Goal: Complete application form: Complete application form

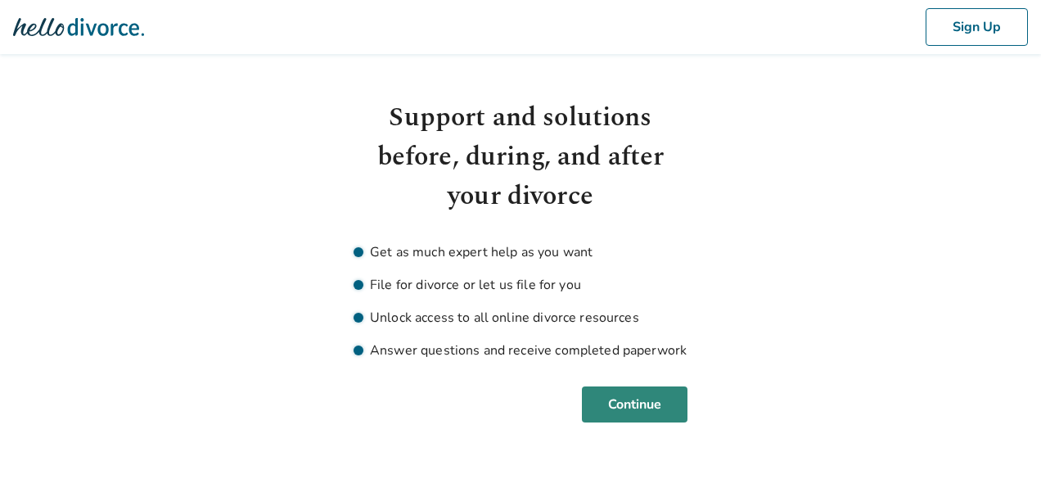
click at [611, 392] on button "Continue" at bounding box center [635, 404] width 106 height 36
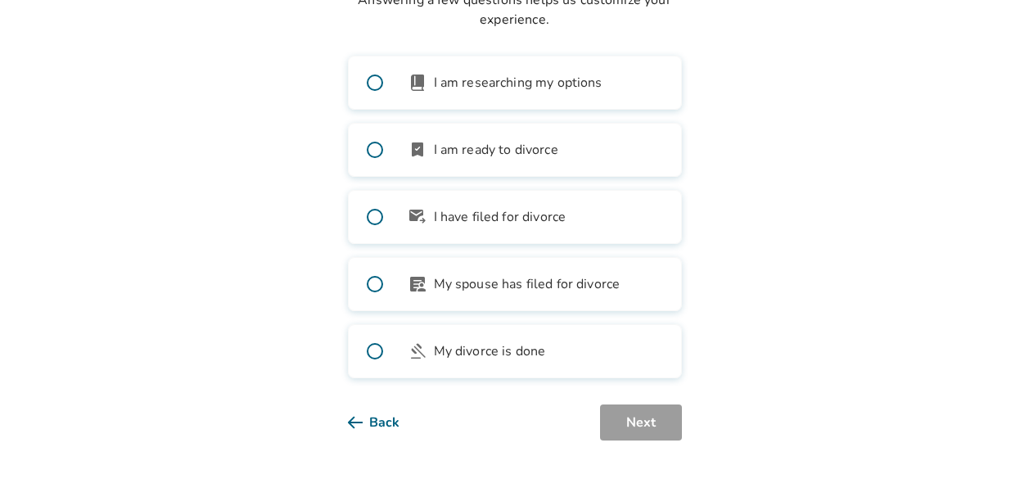
click at [629, 155] on label "bookmark_check I am ready to divorce" at bounding box center [515, 150] width 334 height 54
click at [571, 97] on label "book_2 I am researching my options" at bounding box center [515, 83] width 334 height 54
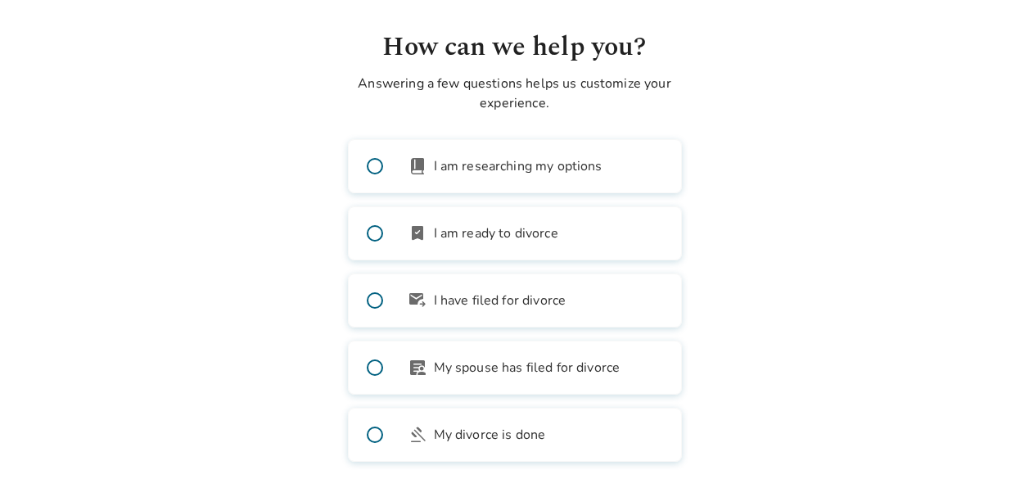
click at [626, 219] on label "bookmark_check I am ready to divorce" at bounding box center [515, 233] width 334 height 54
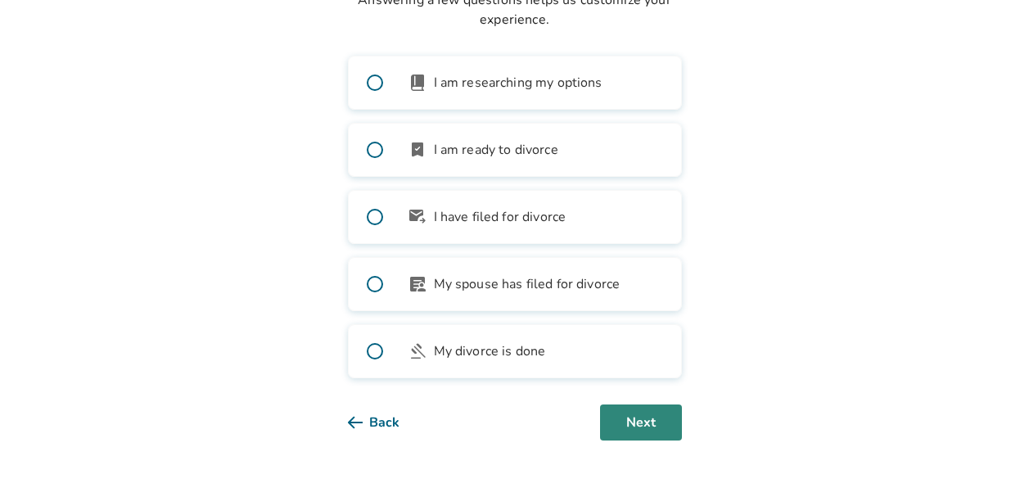
click at [643, 421] on button "Next" at bounding box center [641, 422] width 82 height 36
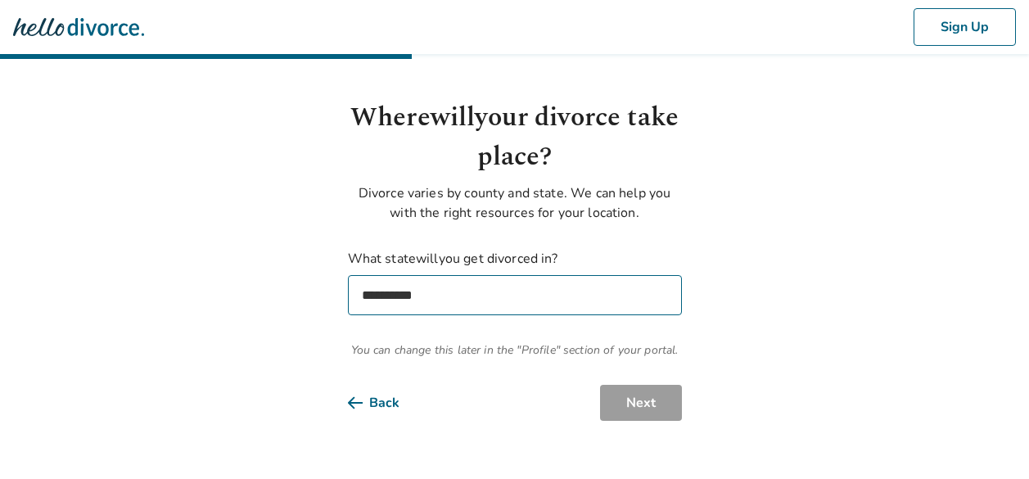
scroll to position [0, 0]
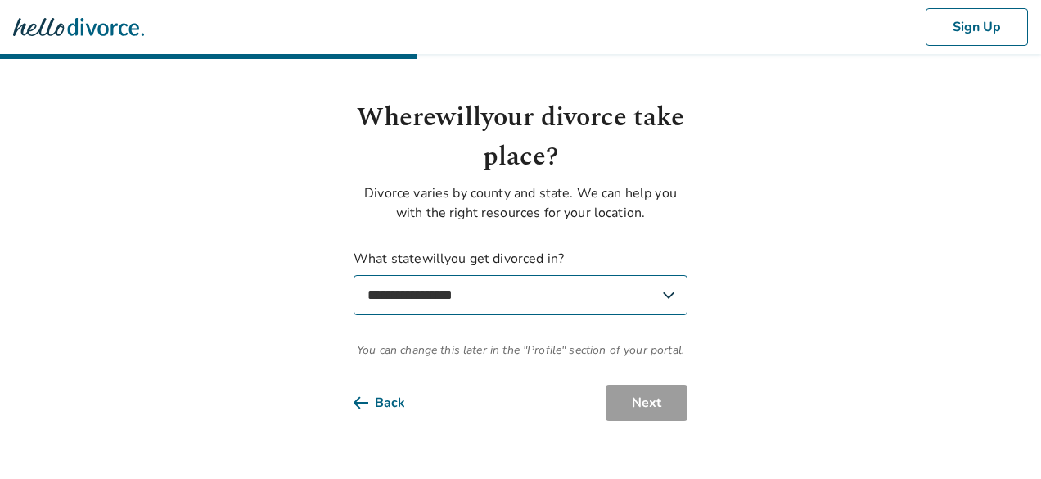
select select "**"
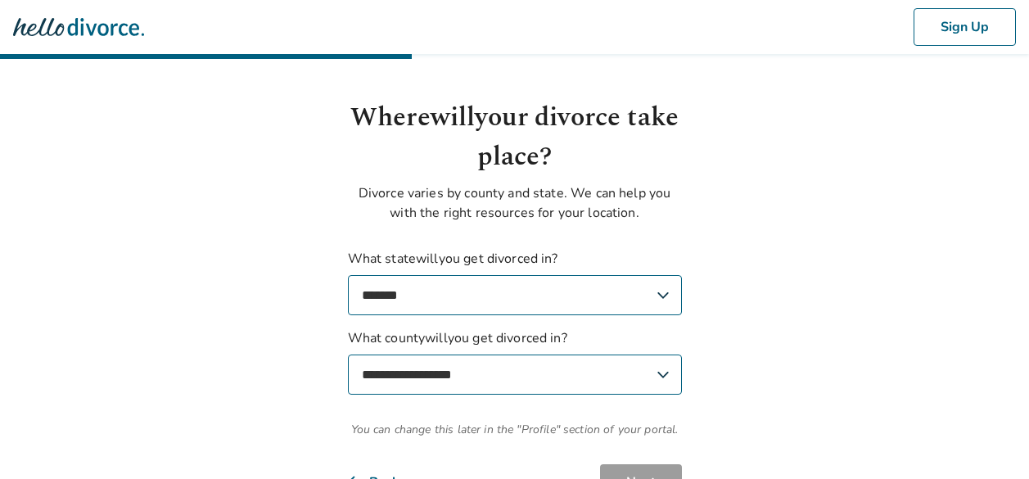
select select "*********"
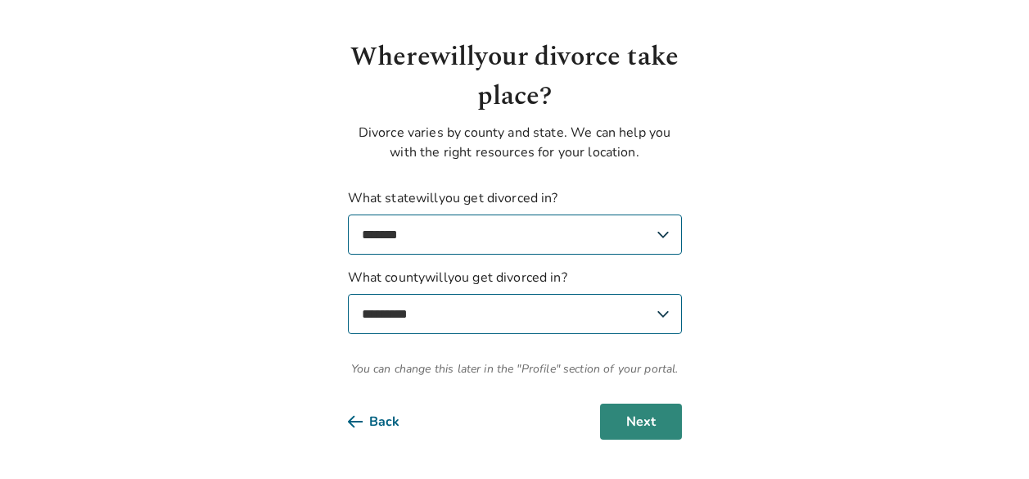
click at [652, 403] on button "Next" at bounding box center [641, 421] width 82 height 36
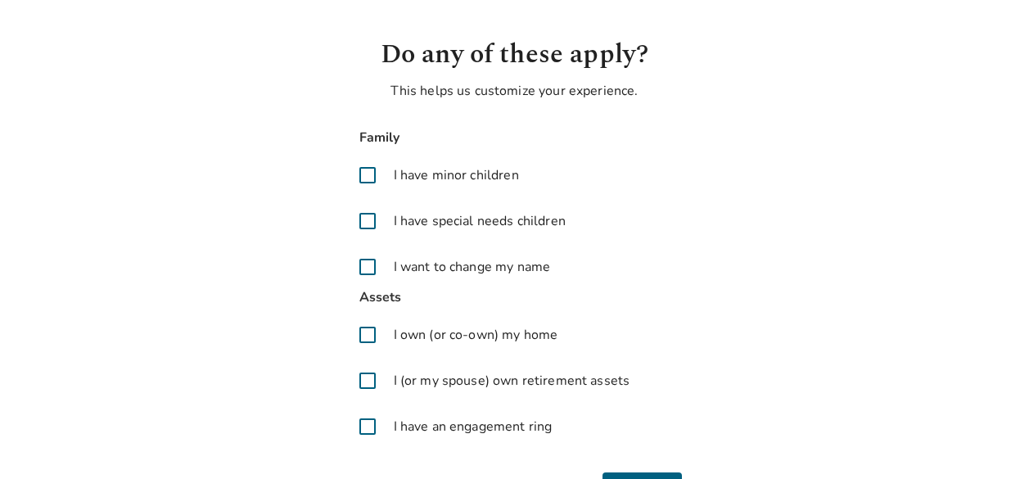
scroll to position [131, 0]
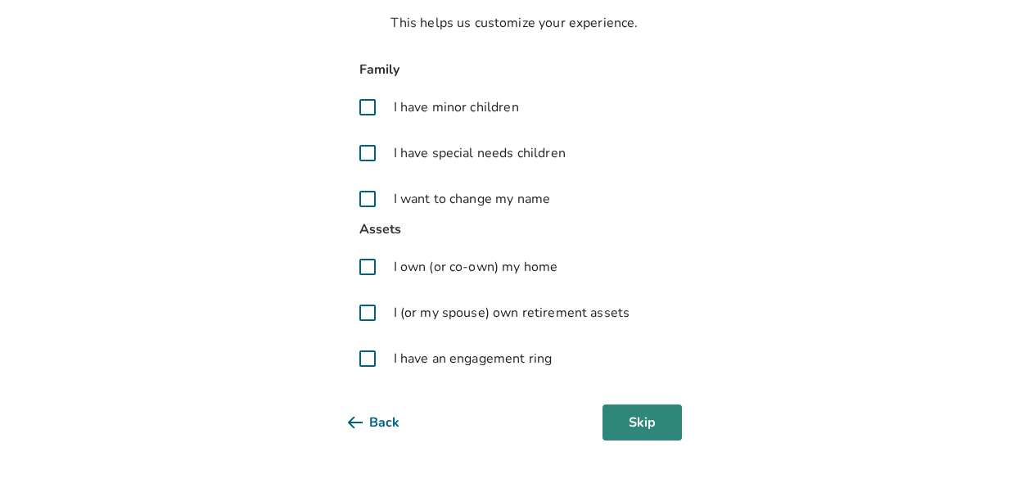
click at [627, 412] on button "Skip" at bounding box center [641, 422] width 79 height 36
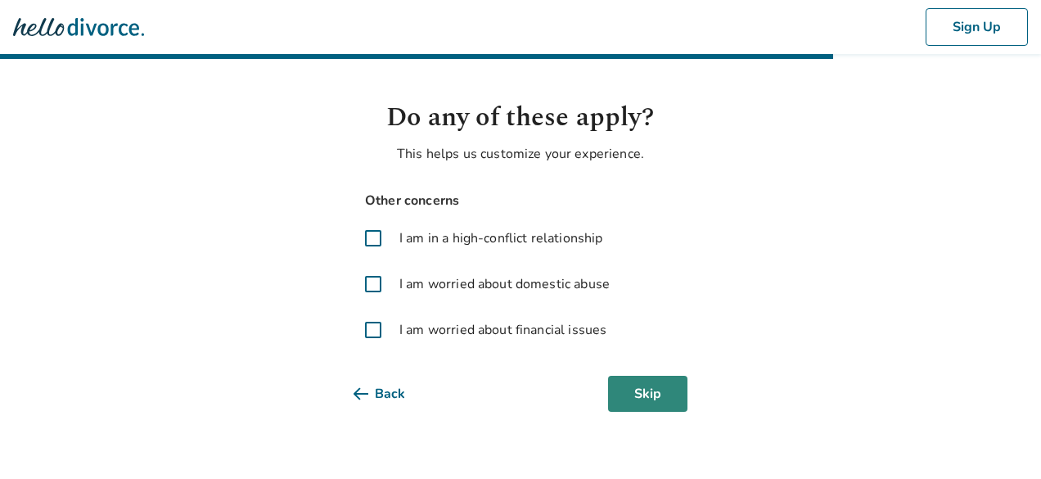
click at [647, 390] on button "Skip" at bounding box center [647, 394] width 79 height 36
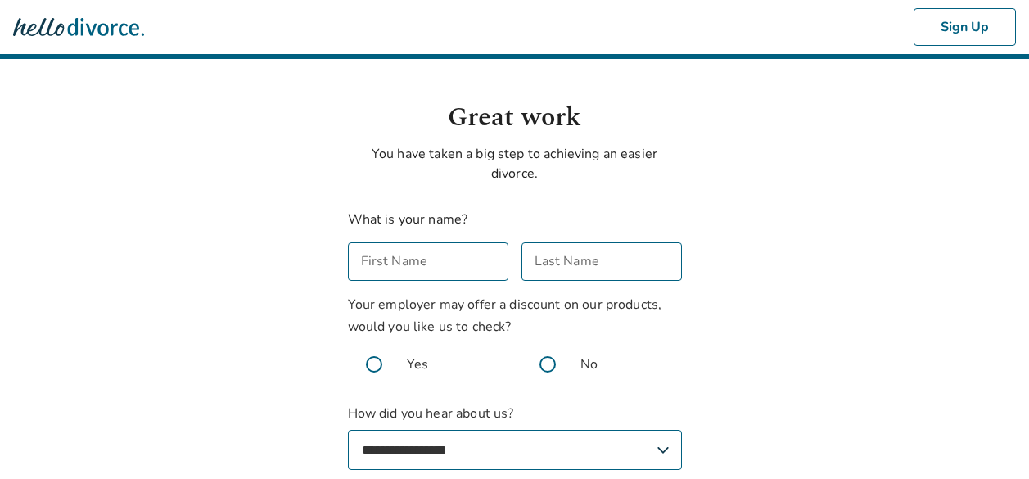
scroll to position [82, 0]
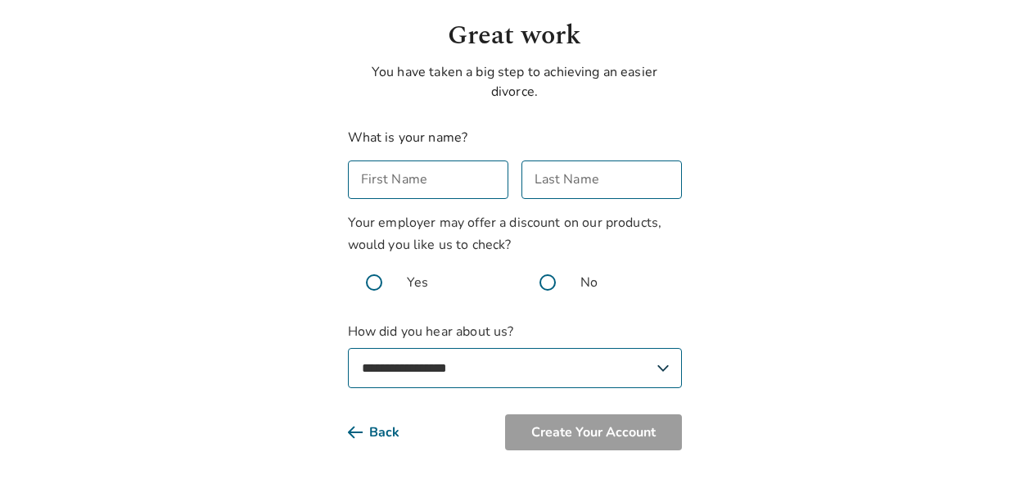
click at [375, 283] on span at bounding box center [374, 282] width 52 height 52
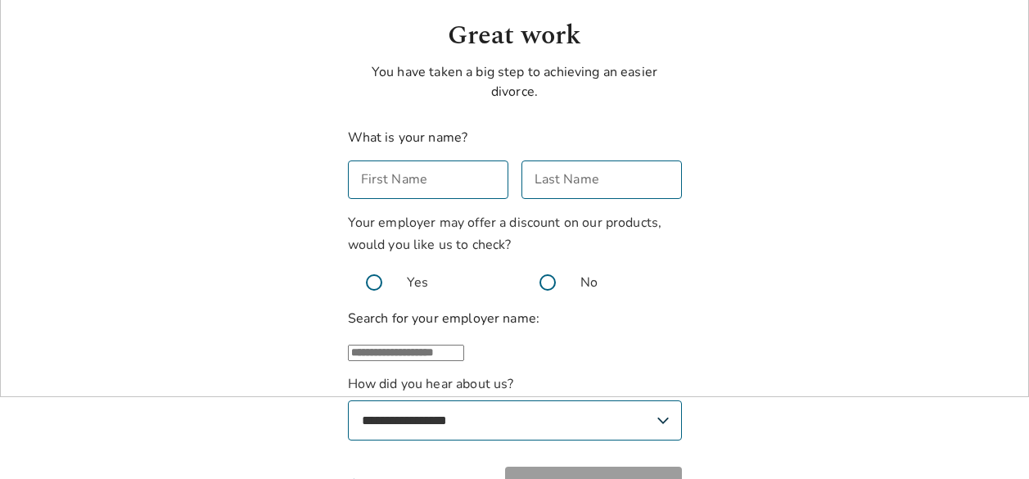
click at [464, 361] on input "text" at bounding box center [406, 353] width 116 height 16
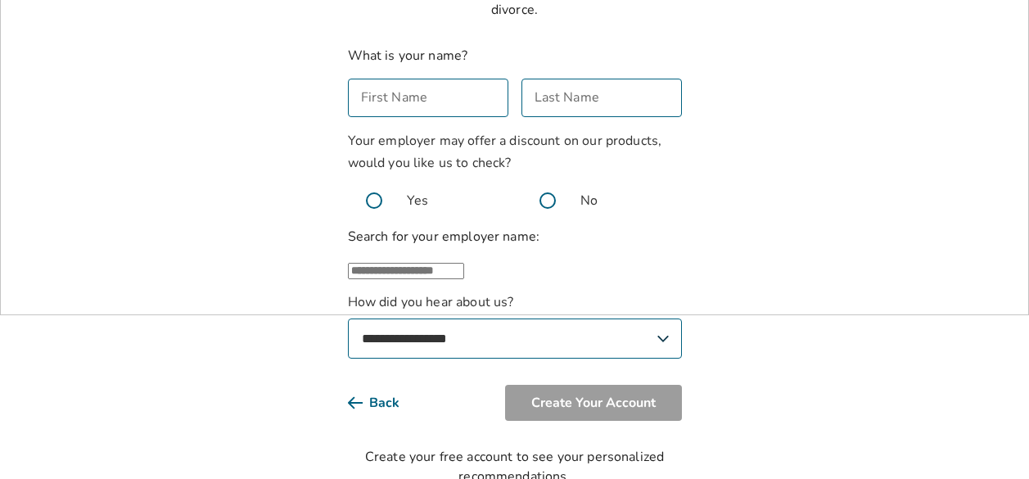
click at [552, 201] on span at bounding box center [547, 200] width 52 height 52
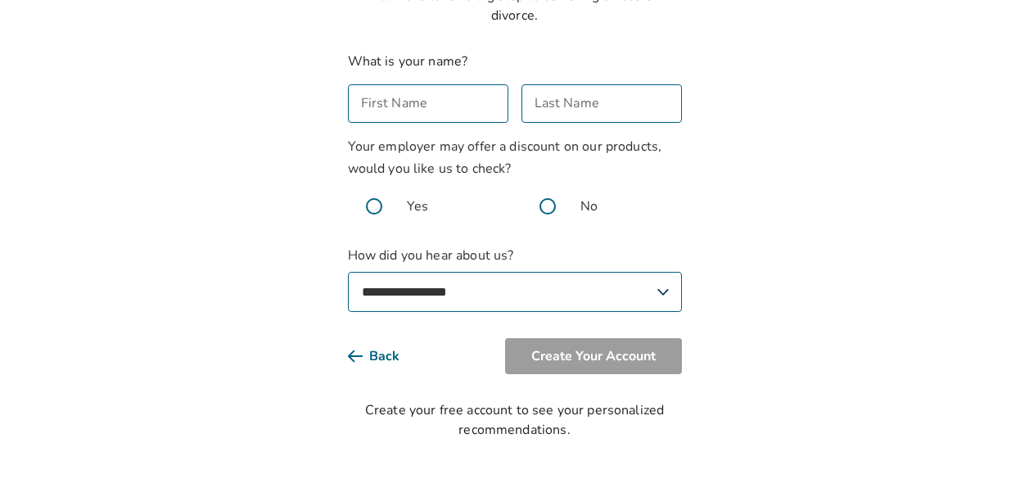
select select "**********"
click at [452, 120] on input "First Name" at bounding box center [428, 103] width 160 height 38
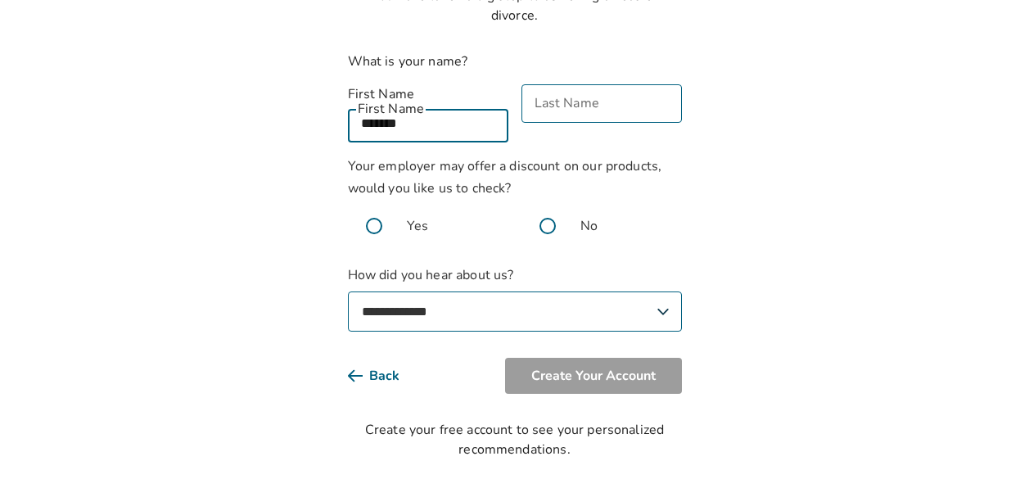
type input "*******"
click at [611, 124] on div "**********" at bounding box center [515, 192] width 334 height 280
click at [612, 117] on input "Last Name" at bounding box center [601, 103] width 160 height 38
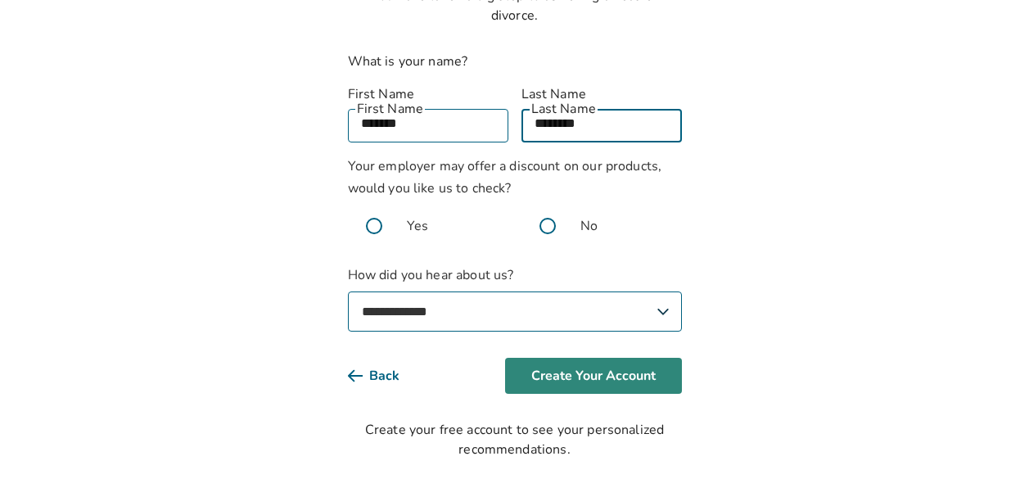
type input "********"
click at [629, 358] on button "Create Your Account" at bounding box center [593, 376] width 177 height 36
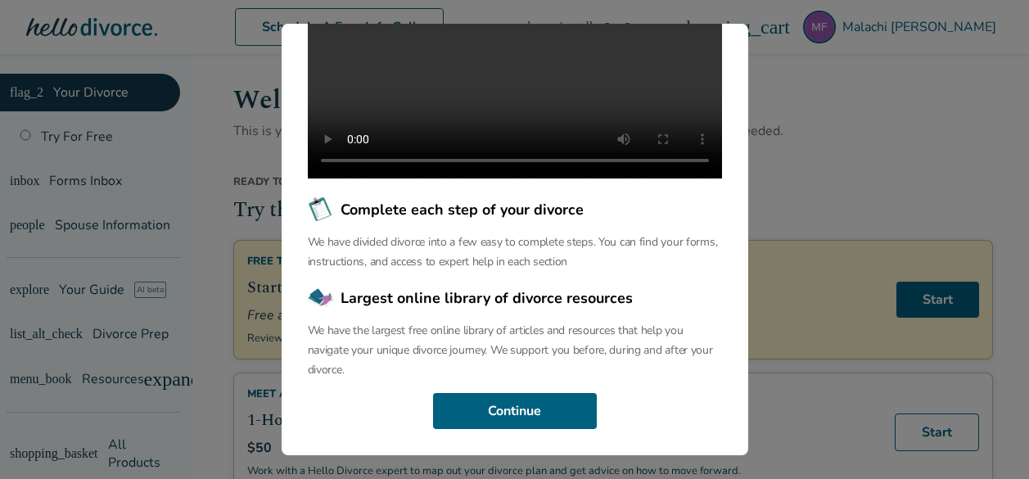
scroll to position [277, 0]
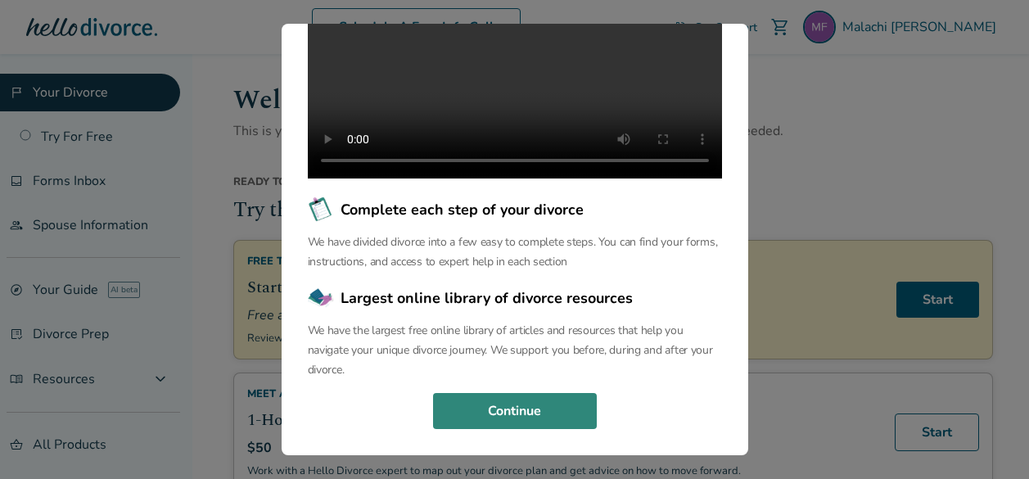
click at [553, 406] on button "Continue" at bounding box center [515, 411] width 164 height 36
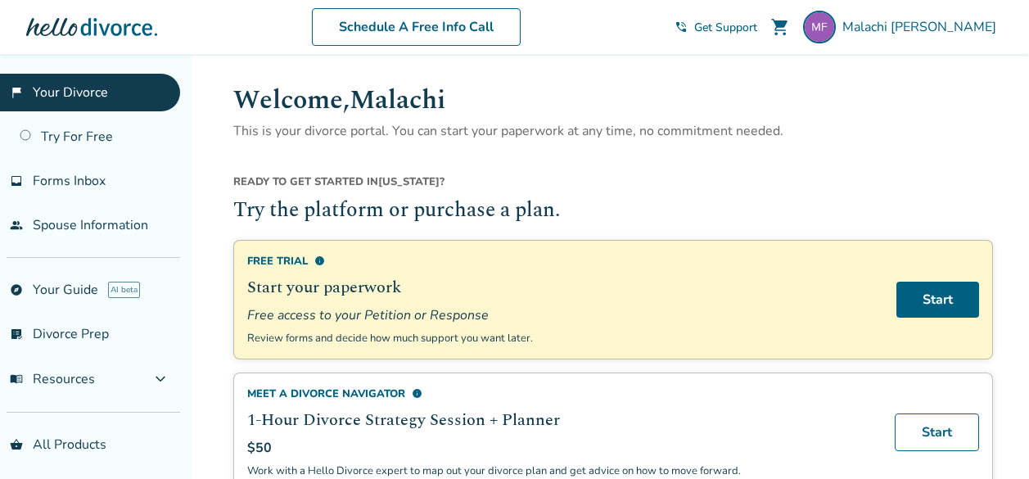
scroll to position [0, 0]
click at [922, 291] on link "Start" at bounding box center [937, 300] width 83 height 36
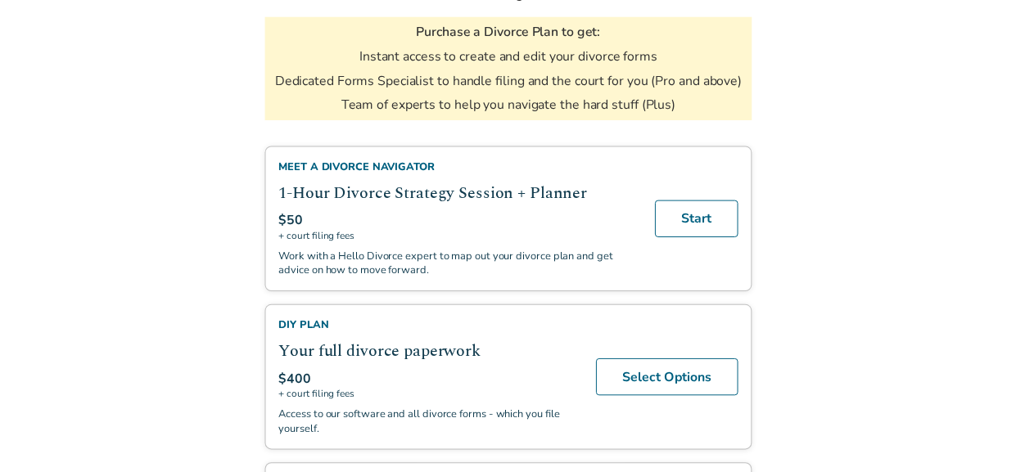
scroll to position [602, 0]
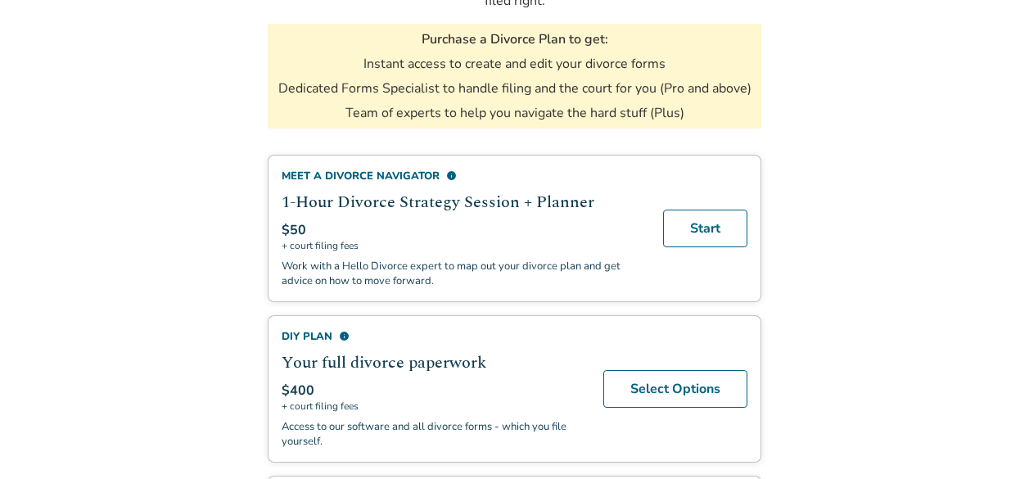
scroll to position [189, 0]
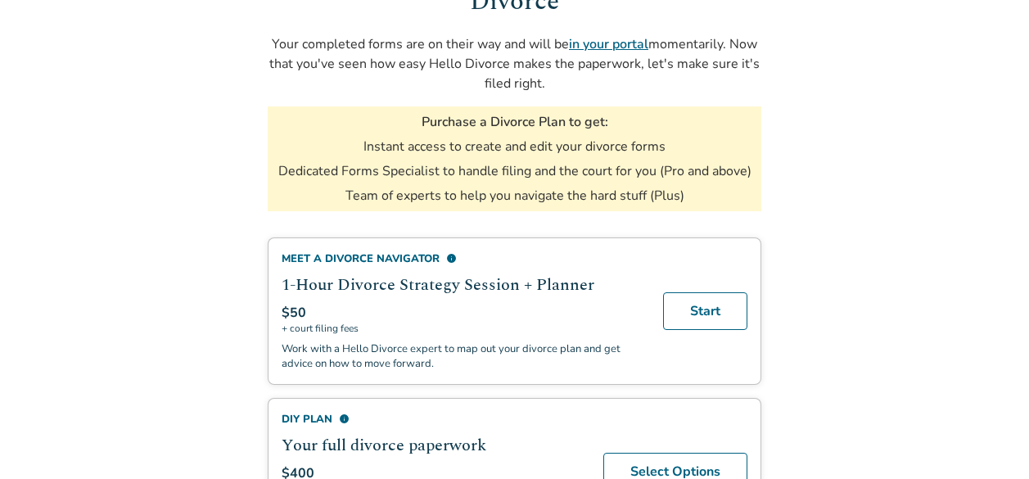
click at [592, 141] on li "Instant access to create and edit your divorce forms" at bounding box center [514, 146] width 302 height 18
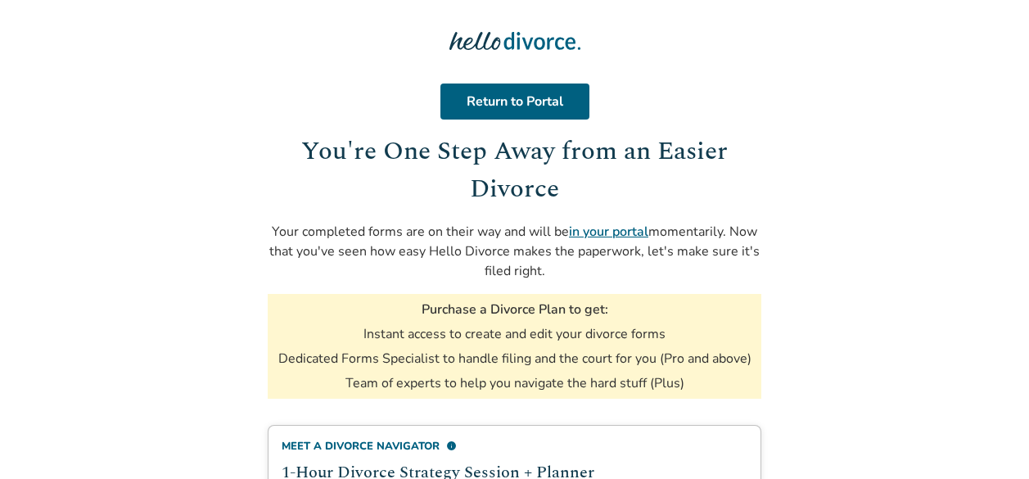
scroll to position [0, 0]
